Goal: Task Accomplishment & Management: Manage account settings

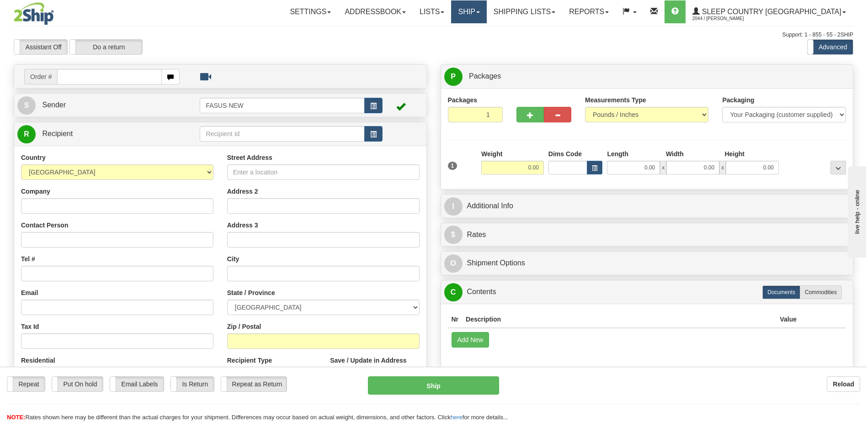
click at [486, 11] on link "Ship" at bounding box center [468, 11] width 35 height 23
drag, startPoint x: 513, startPoint y: 45, endPoint x: 580, endPoint y: 55, distance: 67.1
click at [477, 45] on span "OnHold / Order Queue" at bounding box center [445, 43] width 64 height 7
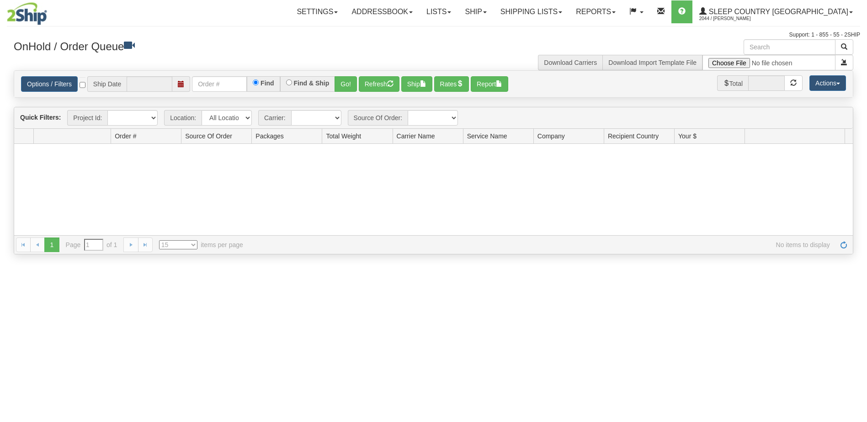
type input "[DATE]"
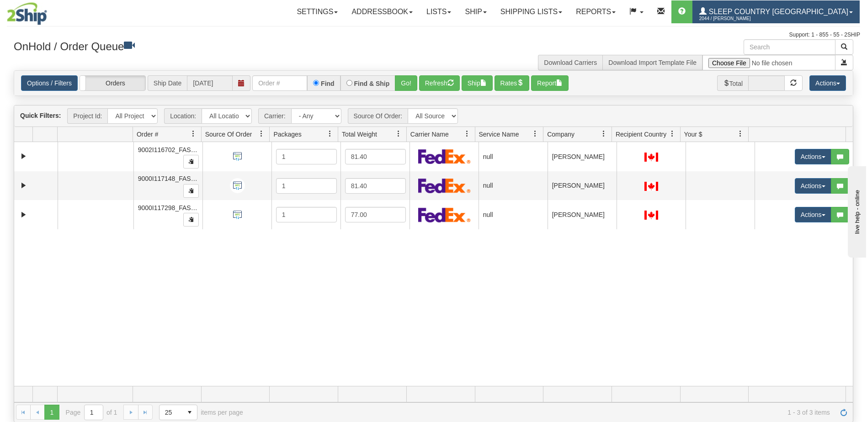
click at [819, 11] on span "Sleep Country [GEOGRAPHIC_DATA]" at bounding box center [778, 12] width 142 height 8
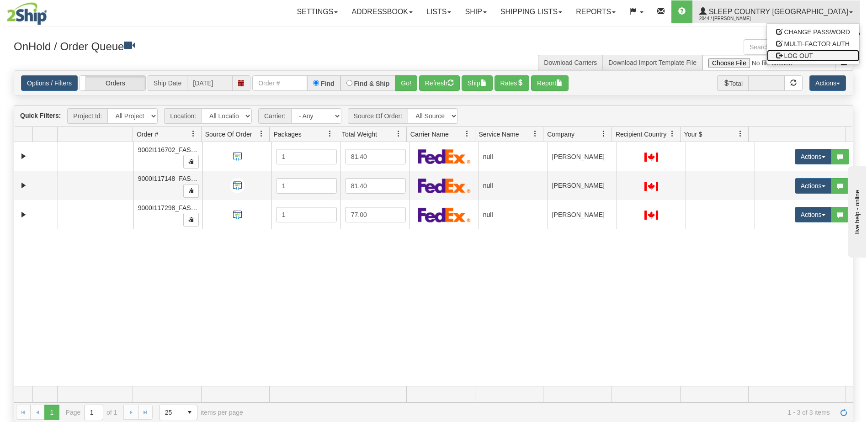
click at [812, 55] on span "LOG OUT" at bounding box center [799, 55] width 29 height 7
